Goal: Task Accomplishment & Management: Use online tool/utility

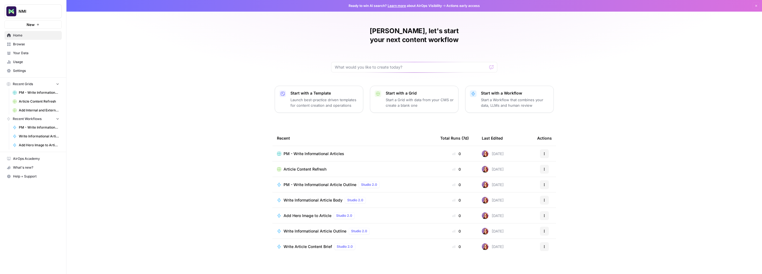
click at [17, 45] on span "Browse" at bounding box center [36, 44] width 46 height 5
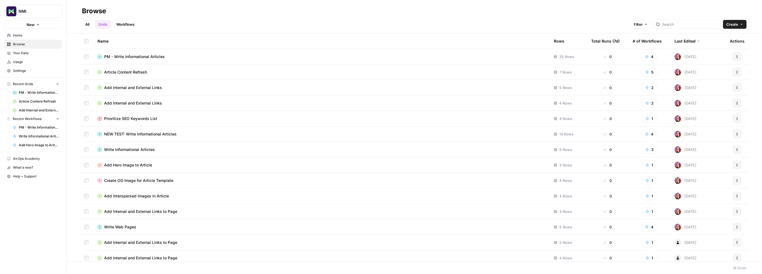
click at [136, 118] on span "Prioritize SEO Keywords List" at bounding box center [130, 119] width 53 height 6
click at [118, 72] on span "Article Content Refresh" at bounding box center [125, 72] width 43 height 6
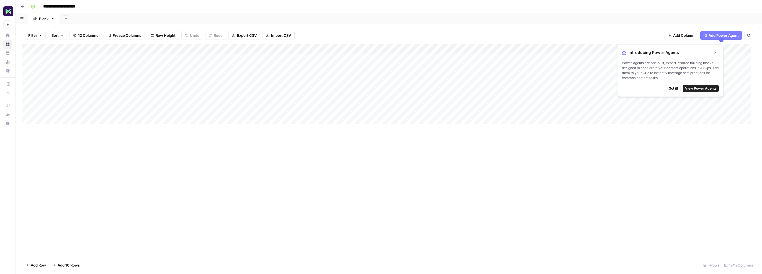
scroll to position [4, 0]
click at [80, 118] on div "Add Column" at bounding box center [388, 86] width 732 height 84
type input "**********"
click at [144, 167] on div "Add Column" at bounding box center [388, 150] width 732 height 212
click at [187, 120] on div "Add Column" at bounding box center [388, 91] width 732 height 94
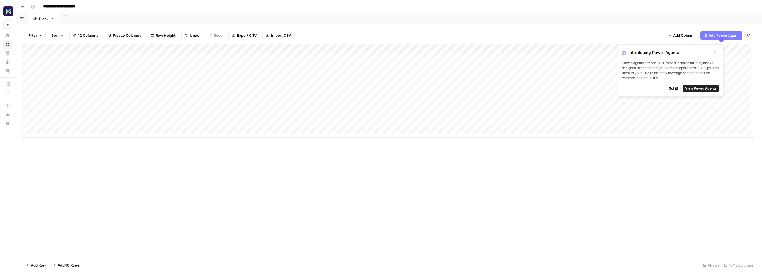
click at [231, 120] on div "Add Column" at bounding box center [388, 91] width 732 height 94
click at [225, 121] on div "Add Column" at bounding box center [388, 91] width 732 height 94
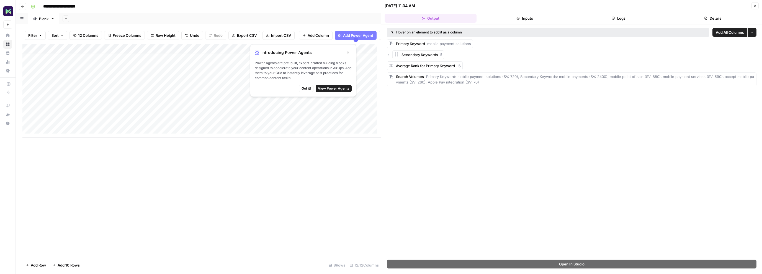
click at [315, 125] on div "Add Column" at bounding box center [201, 91] width 358 height 94
drag, startPoint x: 346, startPoint y: 124, endPoint x: 292, endPoint y: 124, distance: 54.2
click at [292, 124] on body "**********" at bounding box center [381, 137] width 762 height 274
click at [330, 124] on textarea "**********" at bounding box center [338, 124] width 89 height 8
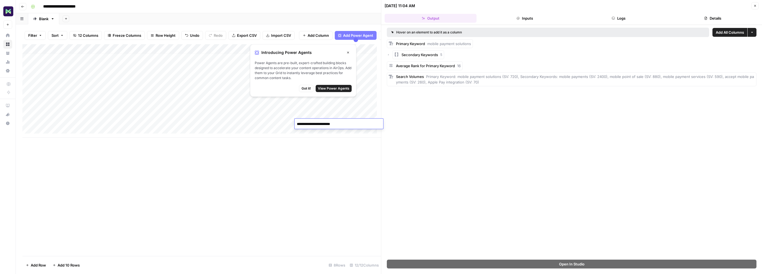
click at [330, 124] on textarea "**********" at bounding box center [338, 124] width 89 height 8
type textarea "**********"
click at [262, 121] on div "Add Column" at bounding box center [201, 91] width 358 height 94
click at [475, 79] on div "Search Volumes Primary Keyword: mobile payment solutions (SV: 720), Secondary K…" at bounding box center [575, 79] width 358 height 11
click at [363, 122] on div "Add Column" at bounding box center [201, 91] width 358 height 94
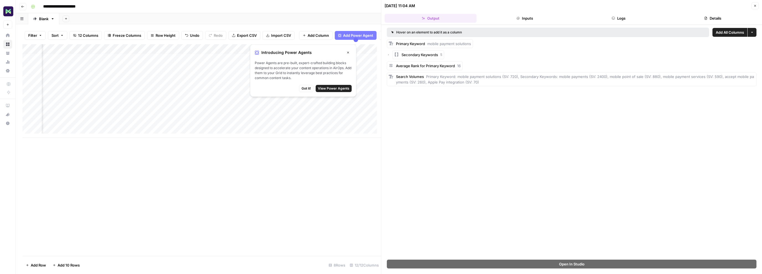
scroll to position [4, 299]
click at [365, 35] on span "Add Power Agent" at bounding box center [358, 36] width 30 height 6
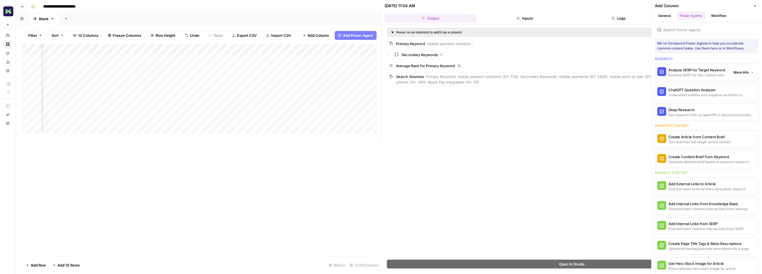
click at [704, 70] on div "Analyze SERP for Target Keyword" at bounding box center [697, 70] width 58 height 6
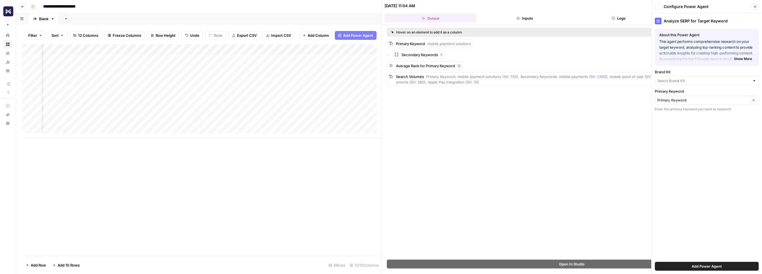
type input "NMI"
click at [696, 103] on input "Primary Keyword" at bounding box center [702, 102] width 91 height 6
type input "Primary Keyword"
click at [733, 61] on button "Show More" at bounding box center [742, 60] width 22 height 7
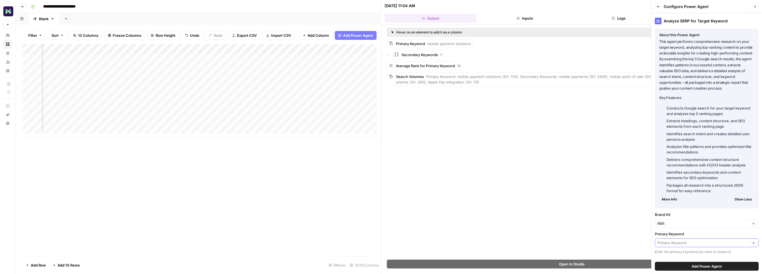
click at [682, 243] on input "Primary Keyword" at bounding box center [702, 243] width 91 height 6
type input "Primary Keyword"
click at [691, 266] on span "Add Power Agent" at bounding box center [706, 267] width 30 height 6
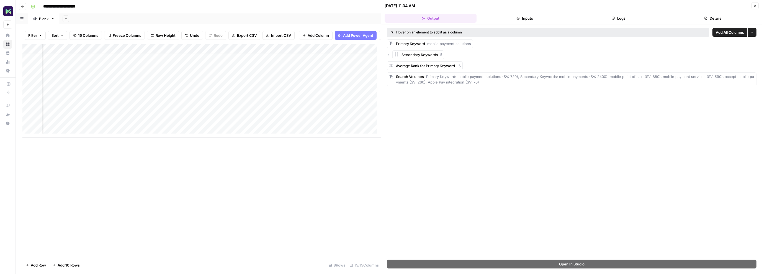
scroll to position [4, 604]
click at [320, 53] on div "Add Column" at bounding box center [201, 91] width 358 height 94
click at [135, 125] on div "Add Column" at bounding box center [201, 91] width 358 height 94
click at [282, 124] on div "Add Column" at bounding box center [201, 91] width 358 height 94
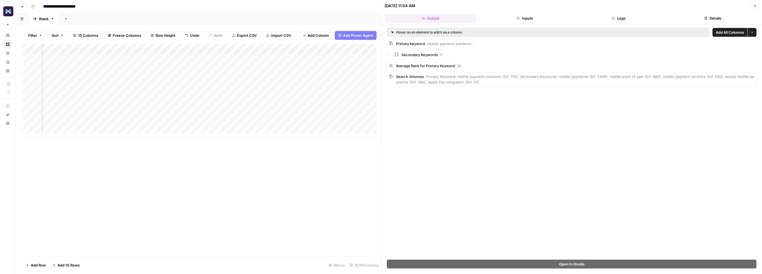
click at [309, 122] on div "Add Column" at bounding box center [201, 91] width 358 height 94
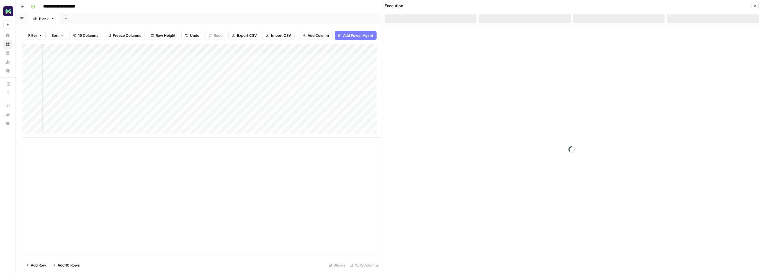
click at [309, 122] on div at bounding box center [301, 124] width 82 height 10
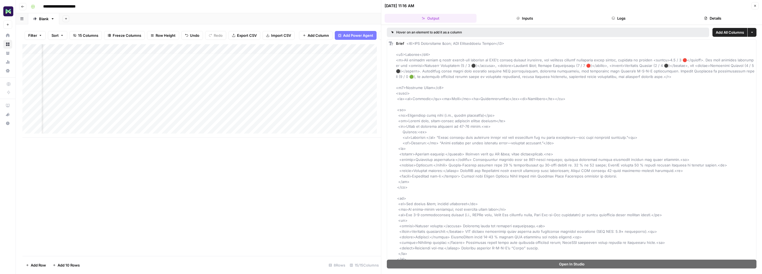
scroll to position [4, 229]
click at [220, 121] on div "Add Column" at bounding box center [201, 91] width 358 height 94
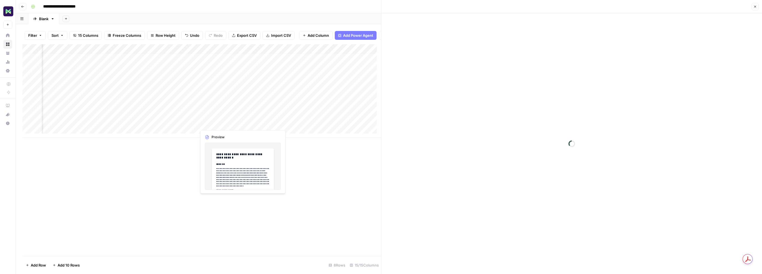
click at [220, 121] on div at bounding box center [221, 124] width 51 height 10
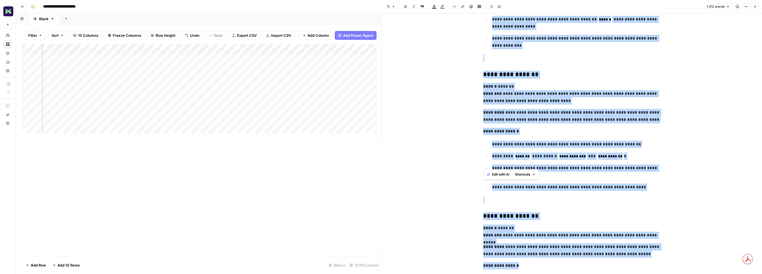
scroll to position [2310, 0]
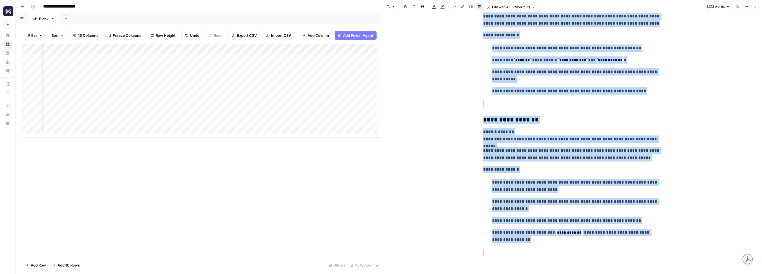
drag, startPoint x: 483, startPoint y: 59, endPoint x: 578, endPoint y: 245, distance: 208.7
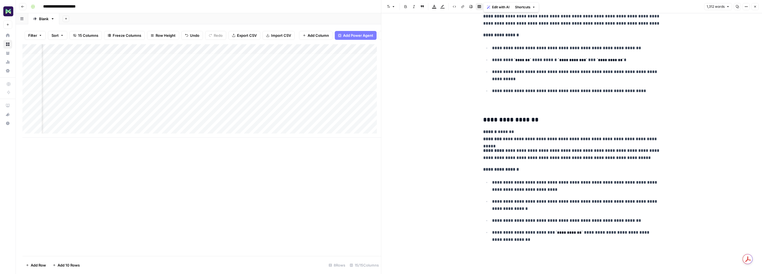
copy p "********"
click at [267, 125] on div "Add Column" at bounding box center [201, 91] width 358 height 94
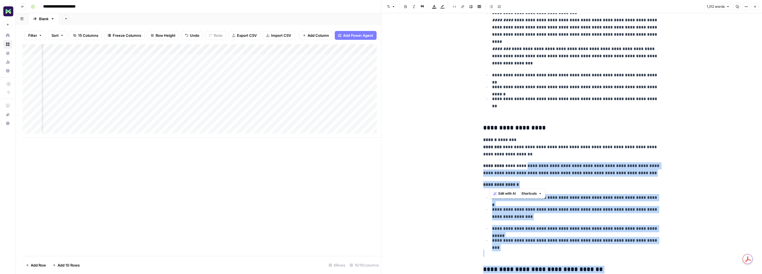
scroll to position [1434, 0]
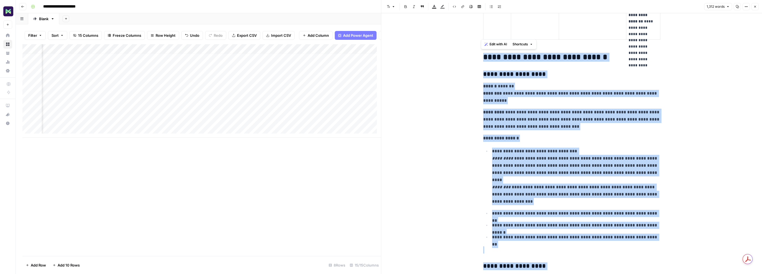
drag, startPoint x: 534, startPoint y: 240, endPoint x: 479, endPoint y: 59, distance: 188.9
copy p "********"
click at [280, 125] on div "Add Column" at bounding box center [201, 91] width 358 height 94
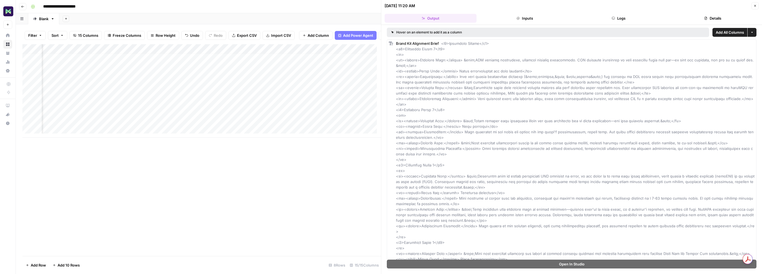
click at [354, 124] on div "Add Column" at bounding box center [201, 91] width 358 height 94
click at [352, 124] on div "Add Column" at bounding box center [201, 91] width 358 height 94
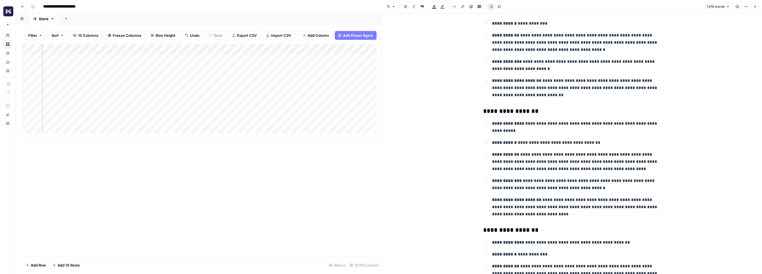
scroll to position [4, 467]
click at [191, 121] on div "Add Column" at bounding box center [201, 91] width 358 height 94
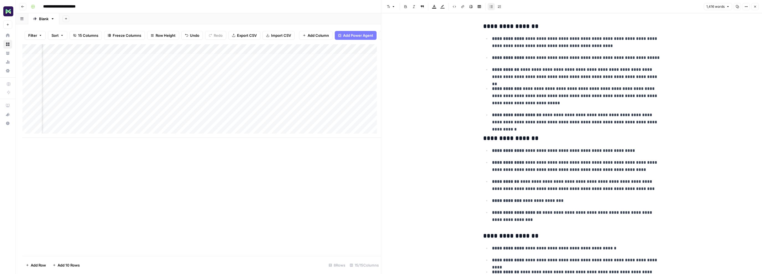
scroll to position [1476, 0]
